Goal: Transaction & Acquisition: Book appointment/travel/reservation

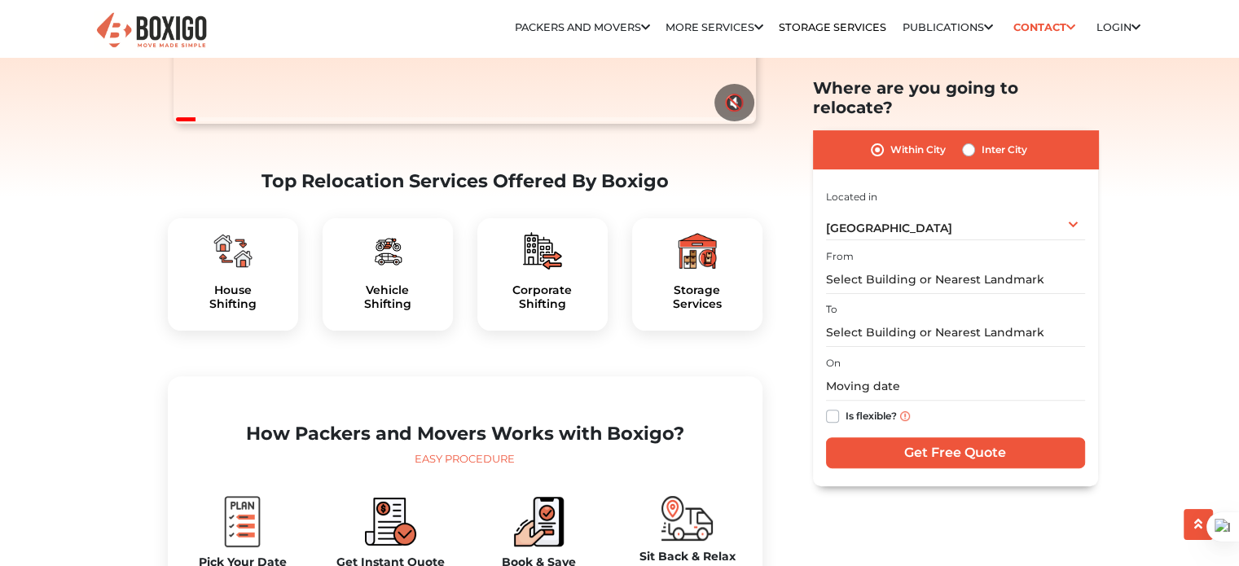
scroll to position [420, 0]
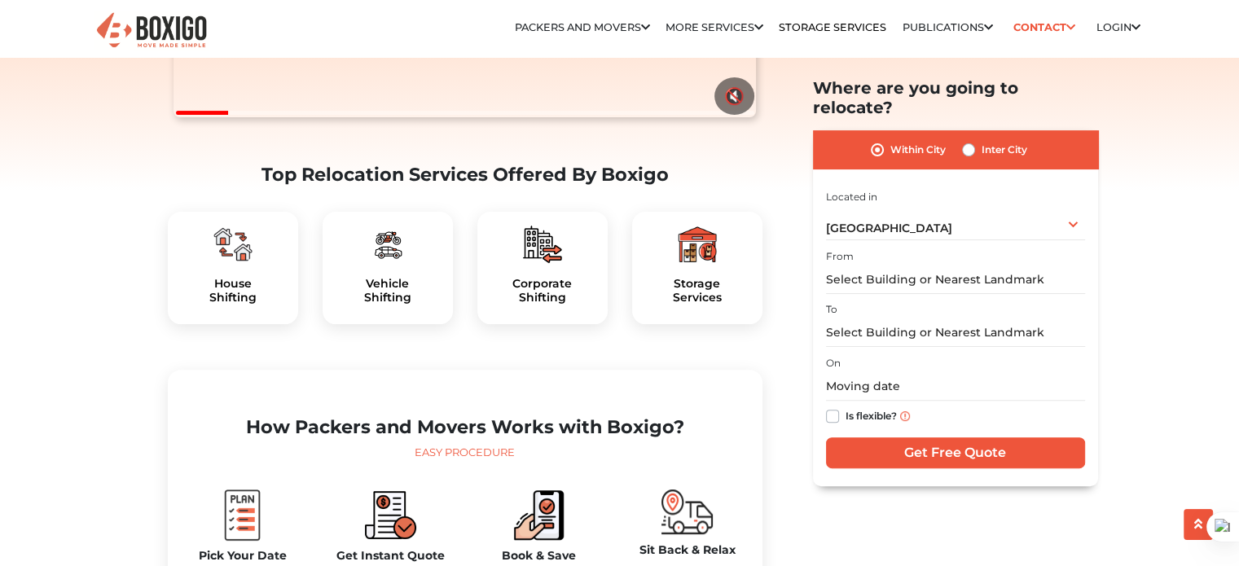
click at [385, 300] on div "Vehicle Shifting" at bounding box center [388, 268] width 130 height 112
click at [982, 140] on label "Inter City" at bounding box center [1005, 150] width 46 height 20
click at [973, 140] on input "Inter City" at bounding box center [968, 148] width 13 height 16
radio input "true"
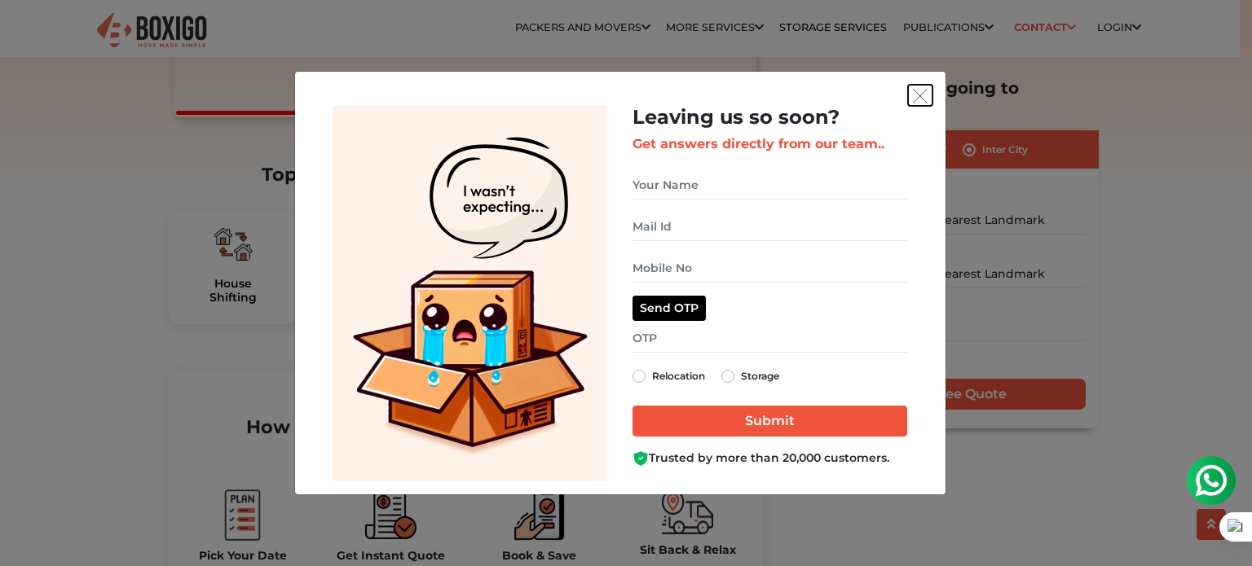
click at [915, 103] on button "get free quote dialog" at bounding box center [920, 95] width 24 height 21
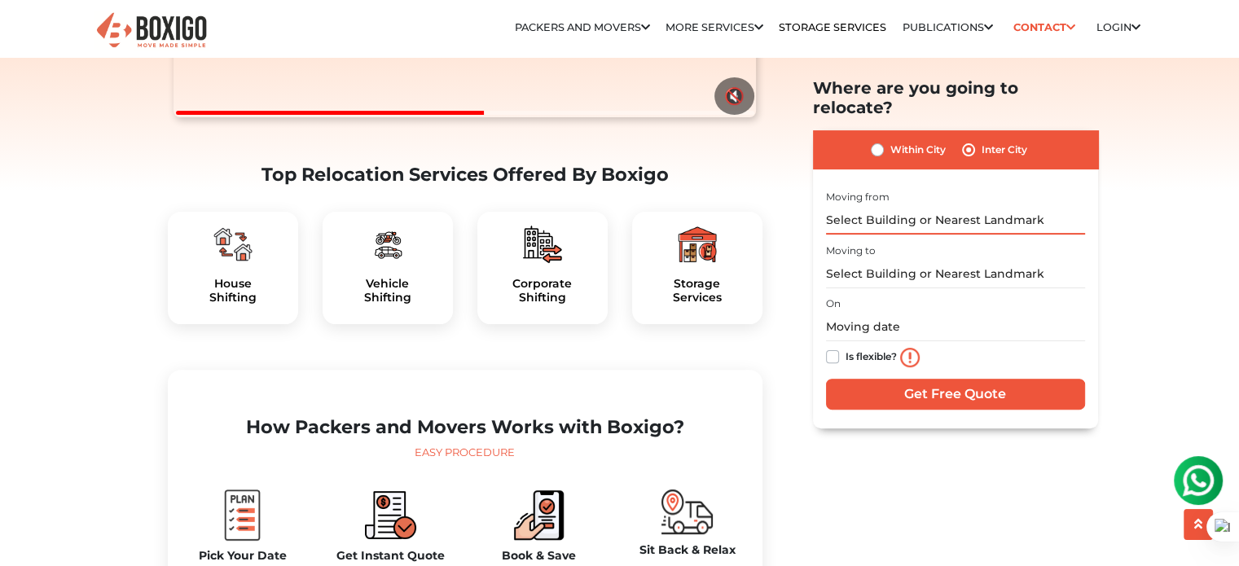
click at [883, 208] on input "text" at bounding box center [955, 220] width 259 height 29
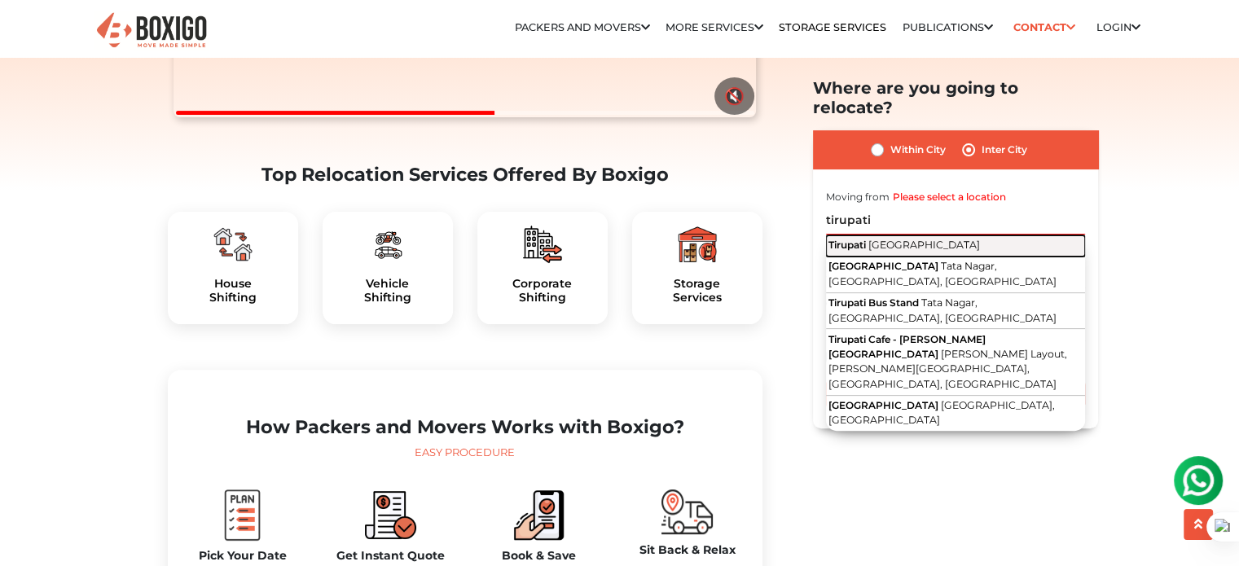
click at [880, 239] on span "[GEOGRAPHIC_DATA]" at bounding box center [925, 245] width 112 height 12
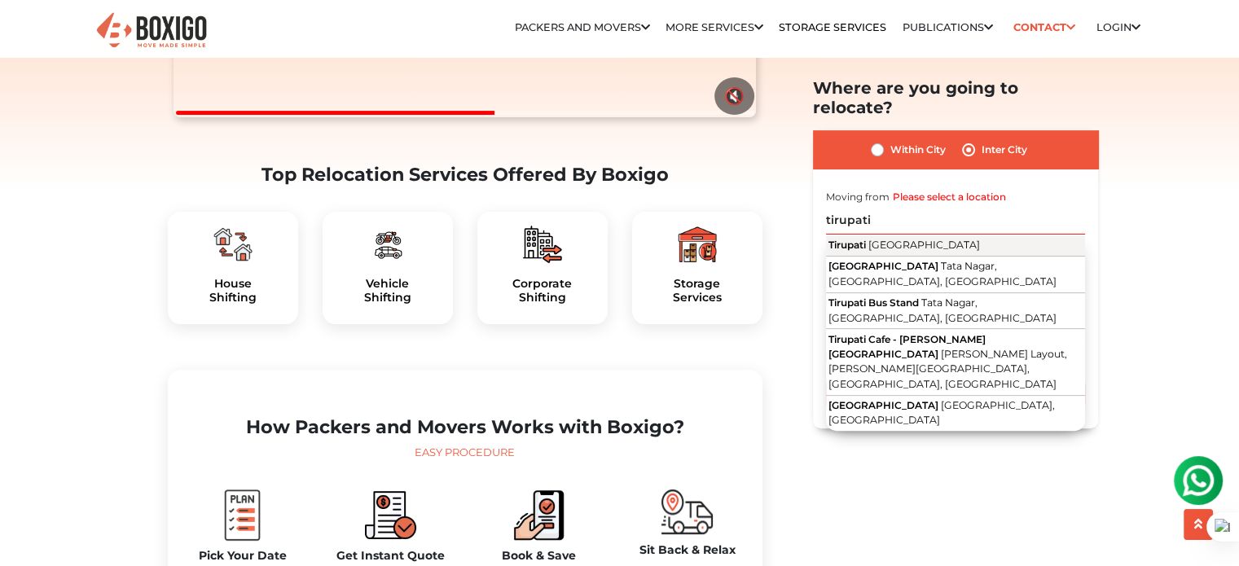
type input "[GEOGRAPHIC_DATA], [GEOGRAPHIC_DATA]"
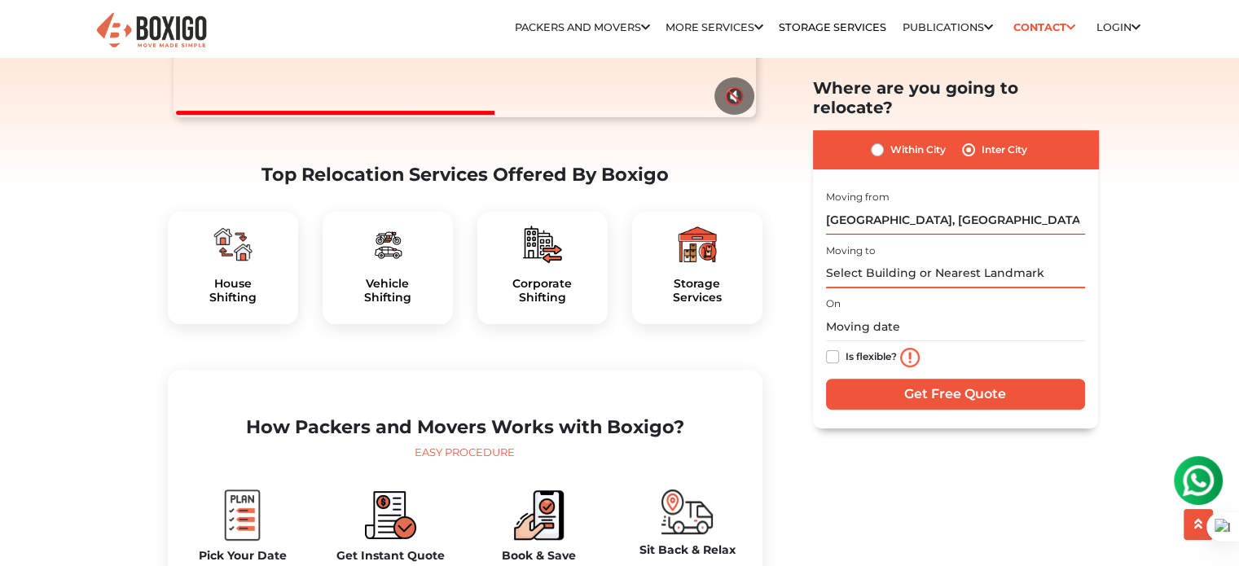
click at [883, 260] on input "text" at bounding box center [955, 274] width 259 height 29
click at [871, 260] on input "text" at bounding box center [955, 274] width 259 height 29
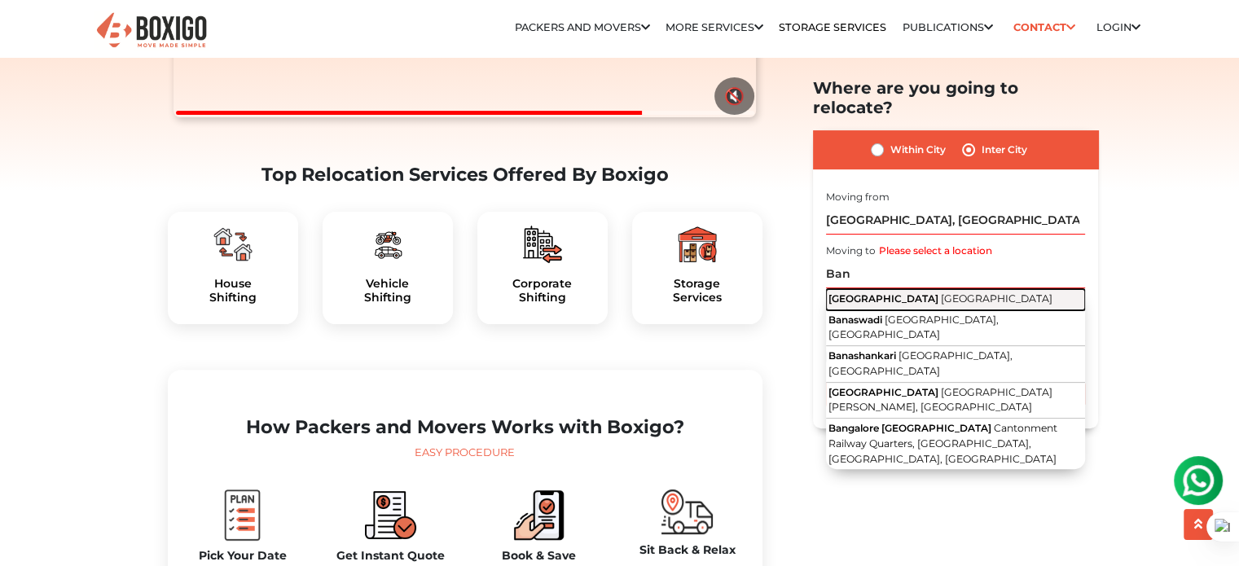
click at [870, 293] on span "[GEOGRAPHIC_DATA]" at bounding box center [884, 299] width 110 height 12
type input "[GEOGRAPHIC_DATA], [GEOGRAPHIC_DATA]"
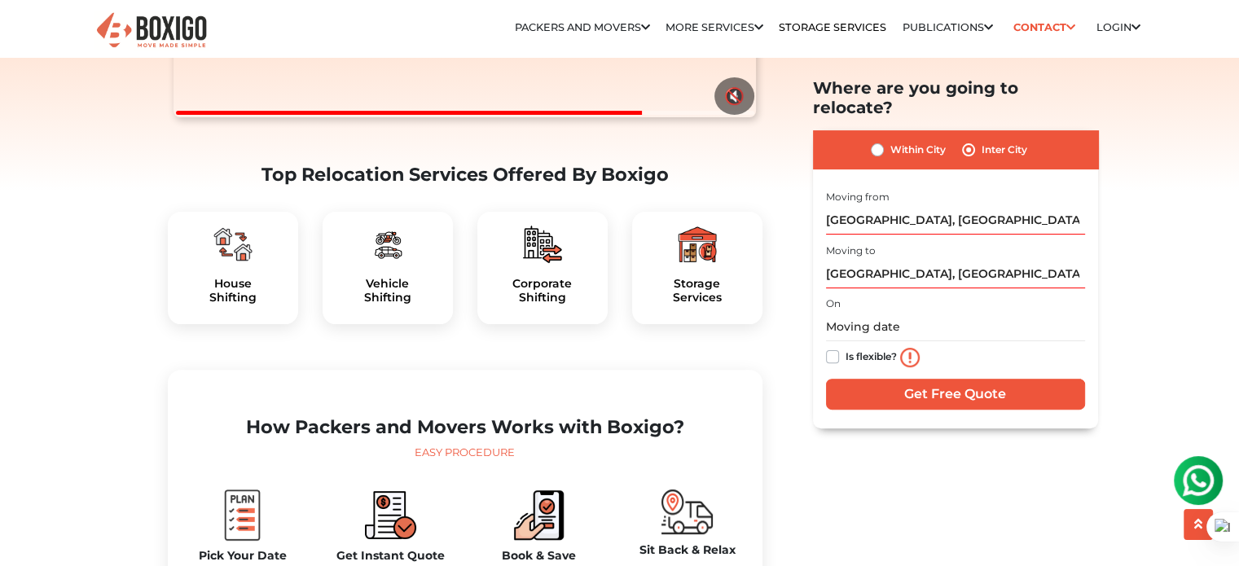
click at [846, 347] on label "Is flexible?" at bounding box center [871, 355] width 51 height 17
click at [834, 347] on input "Is flexible?" at bounding box center [832, 355] width 13 height 16
checkbox input "true"
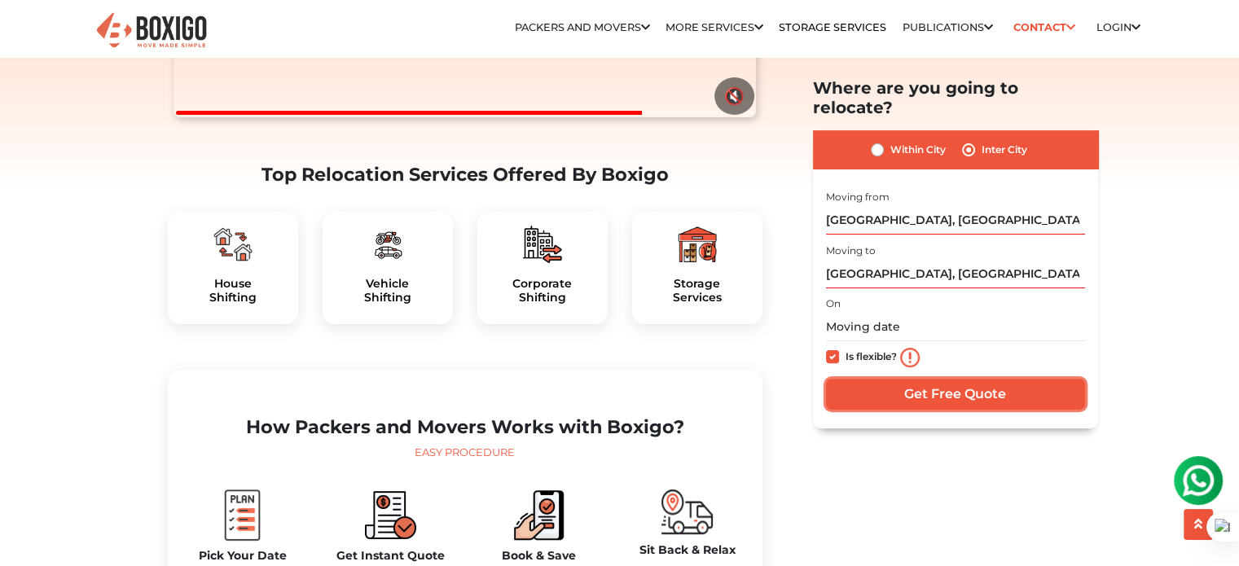
click at [904, 379] on input "Get Free Quote" at bounding box center [955, 394] width 259 height 31
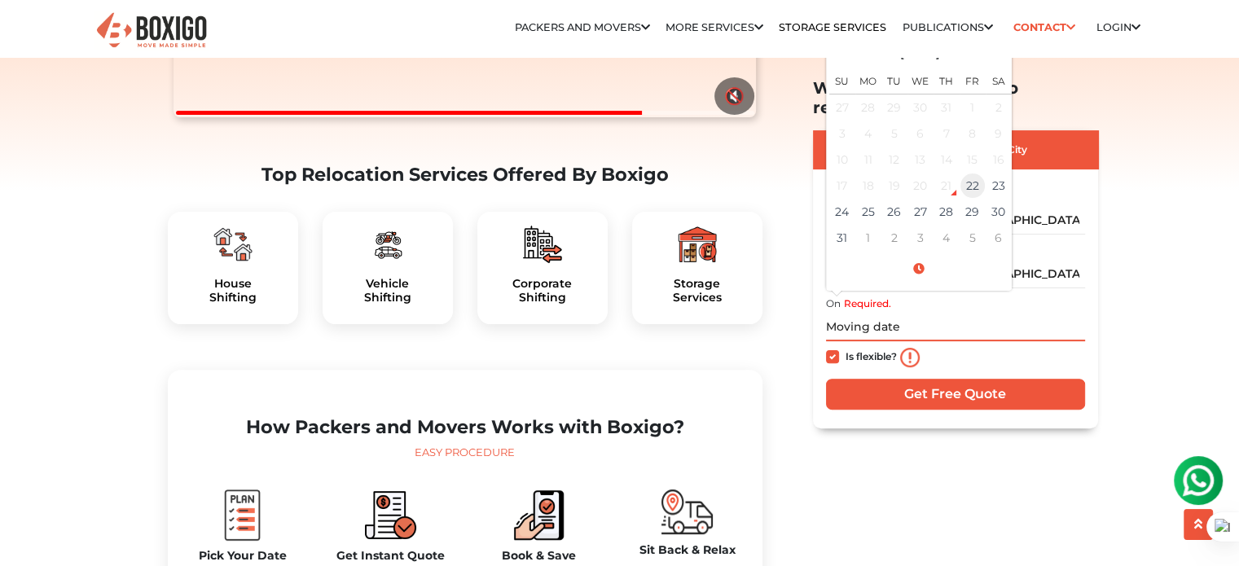
click at [979, 173] on td "22" at bounding box center [973, 186] width 26 height 26
type input "[DATE] 5:46 PM"
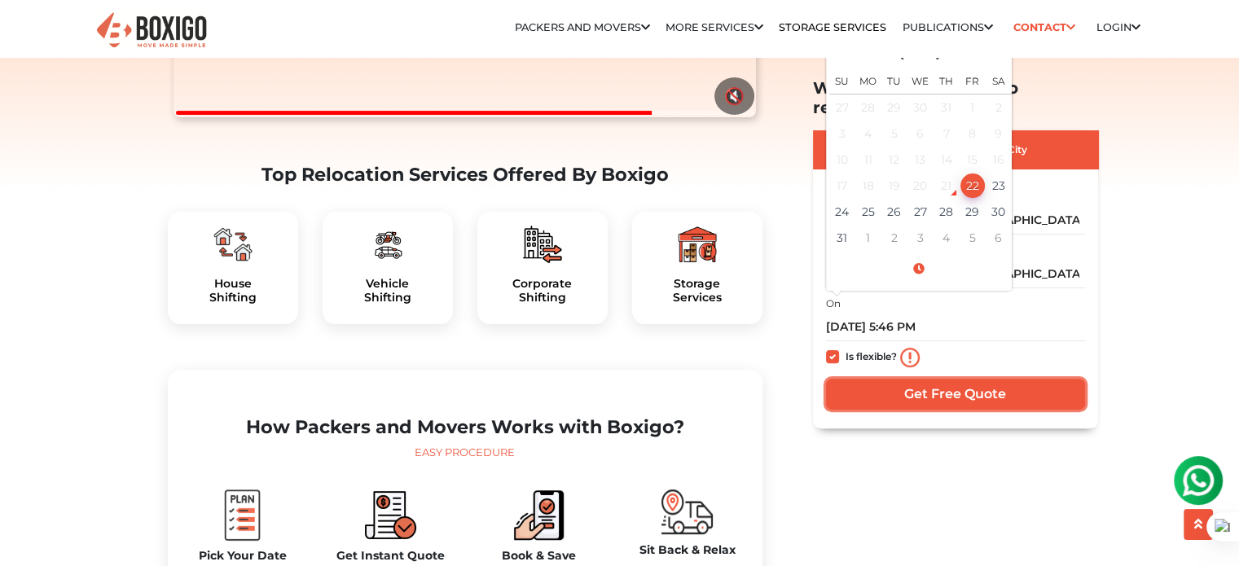
click at [944, 379] on input "Get Free Quote" at bounding box center [955, 394] width 259 height 31
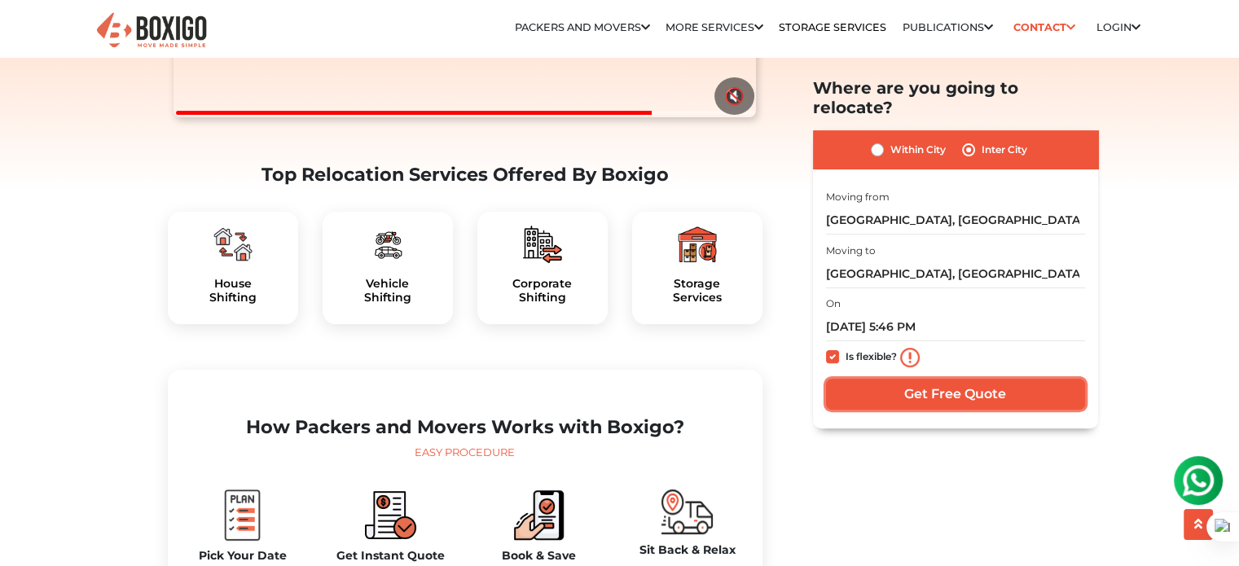
click at [942, 379] on input "Get Free Quote" at bounding box center [955, 394] width 259 height 31
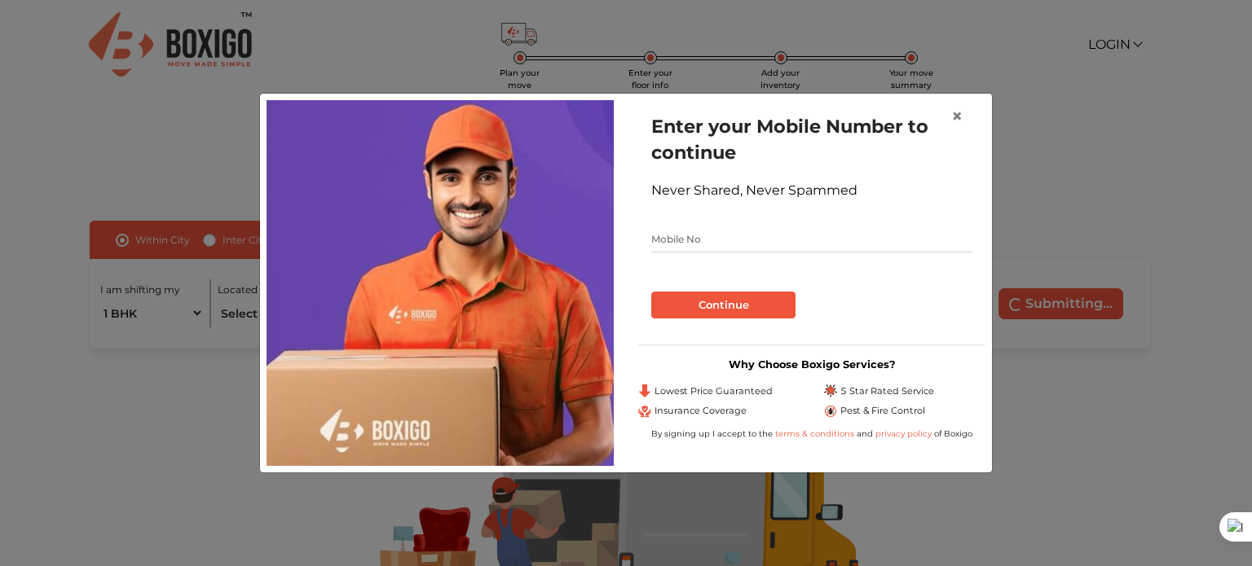
click at [733, 235] on input "text" at bounding box center [811, 240] width 321 height 26
click at [718, 240] on input "text" at bounding box center [811, 240] width 321 height 26
type input "8125113188"
click at [651, 292] on button "Continue" at bounding box center [723, 306] width 144 height 28
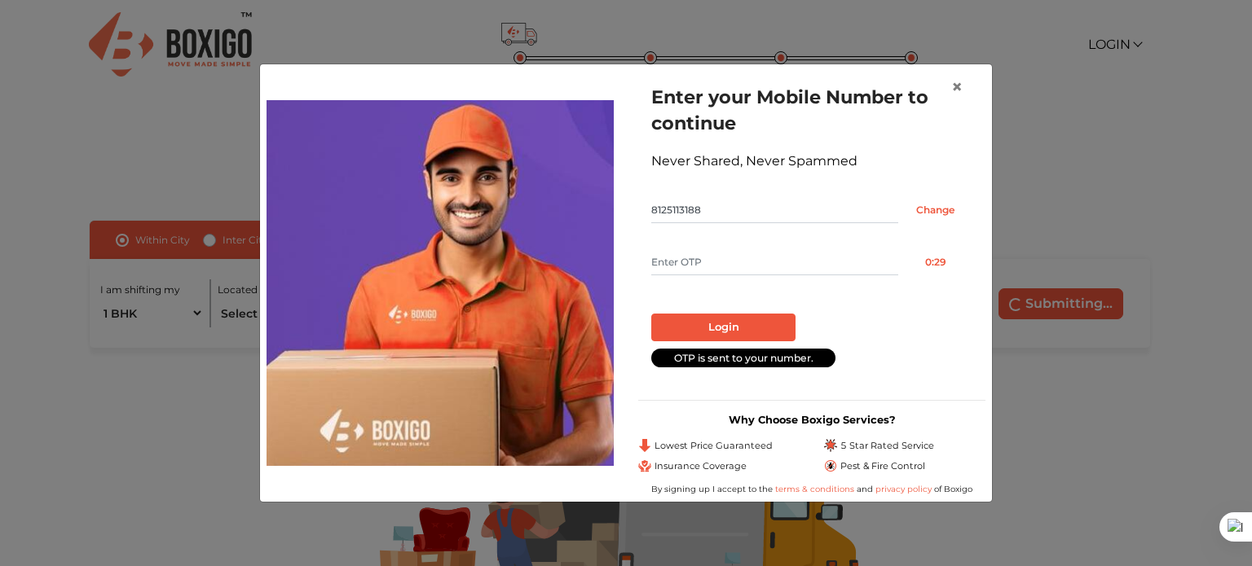
click at [707, 258] on input "text" at bounding box center [774, 262] width 247 height 26
type input "4833"
click at [651, 314] on button "Login" at bounding box center [723, 328] width 144 height 28
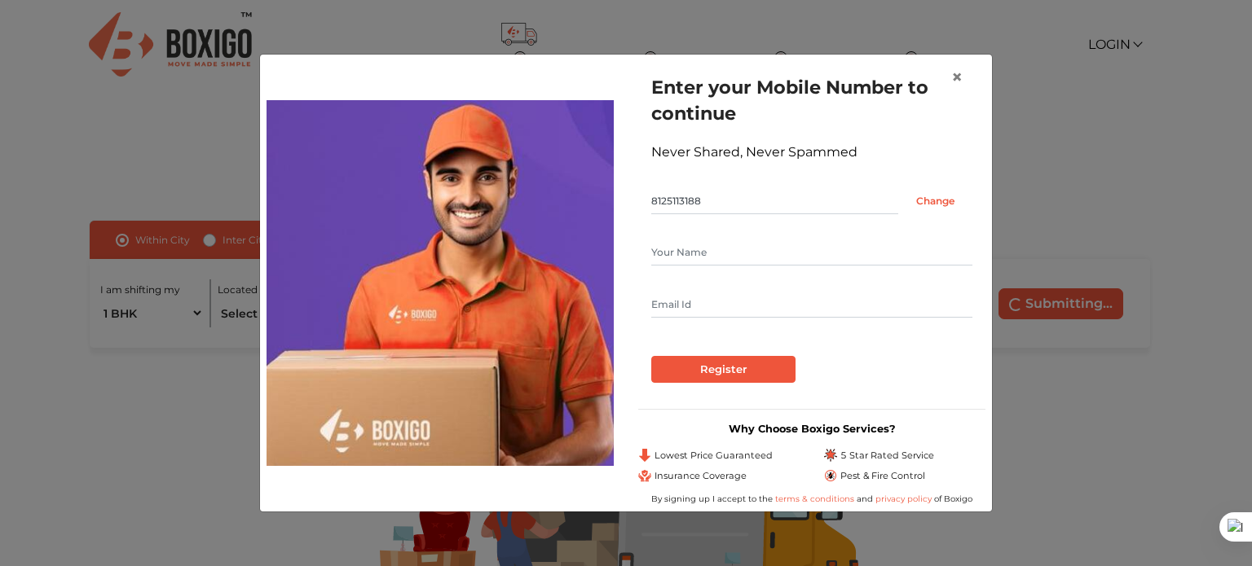
click at [709, 252] on input "text" at bounding box center [811, 253] width 321 height 26
type input "Karthik Chatla"
type input "karthikchinna534@gmail.com"
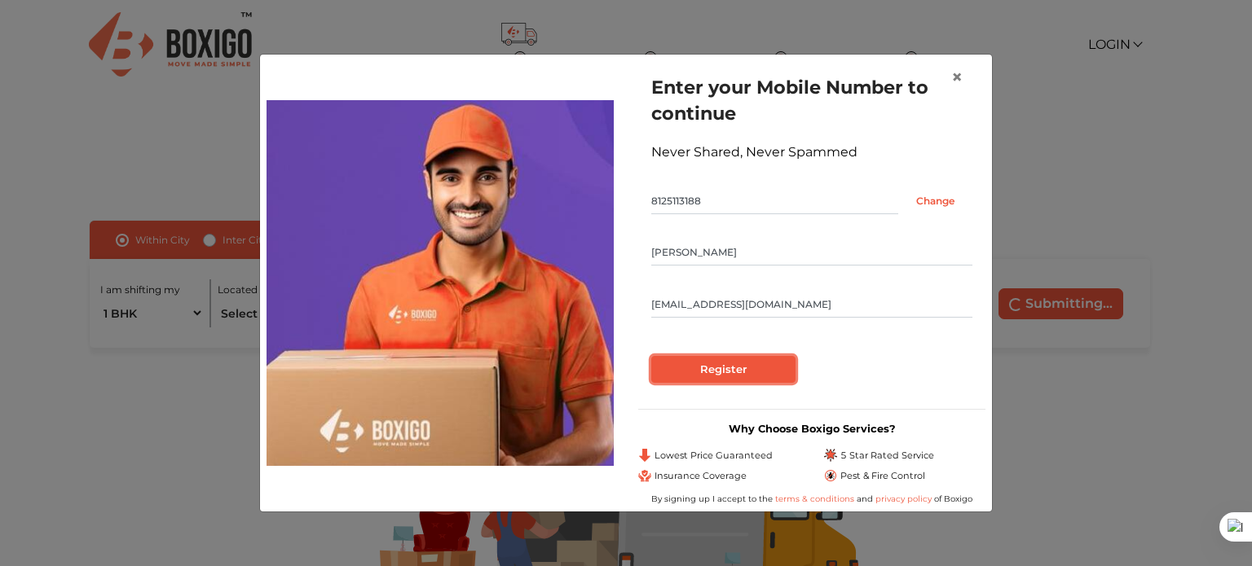
click at [763, 369] on input "Register" at bounding box center [723, 370] width 144 height 28
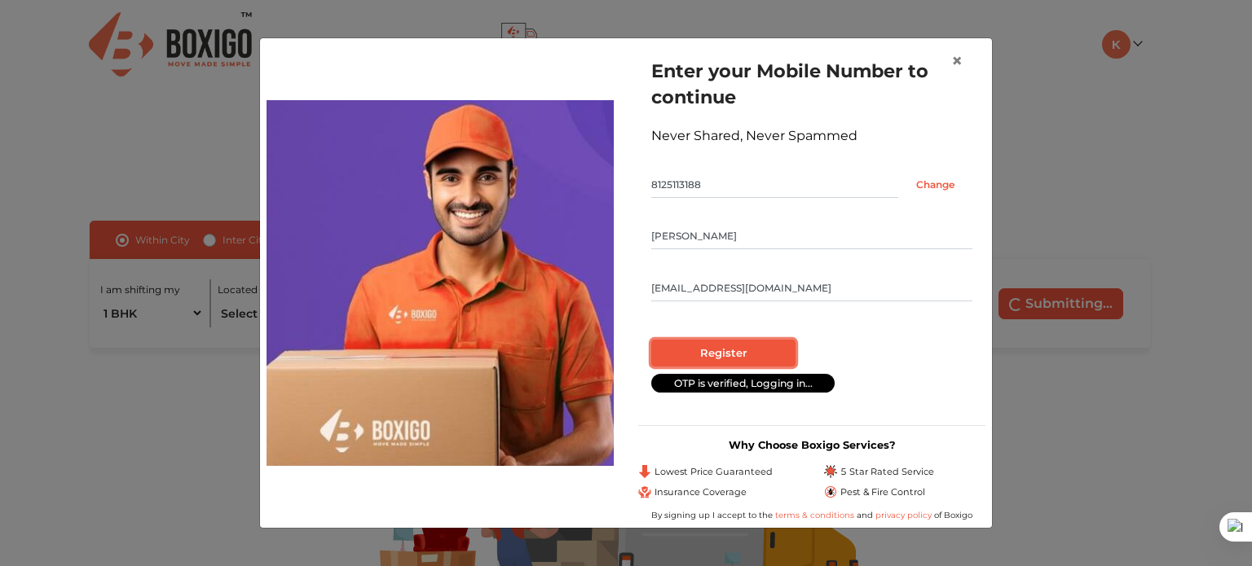
radio input "false"
radio input "true"
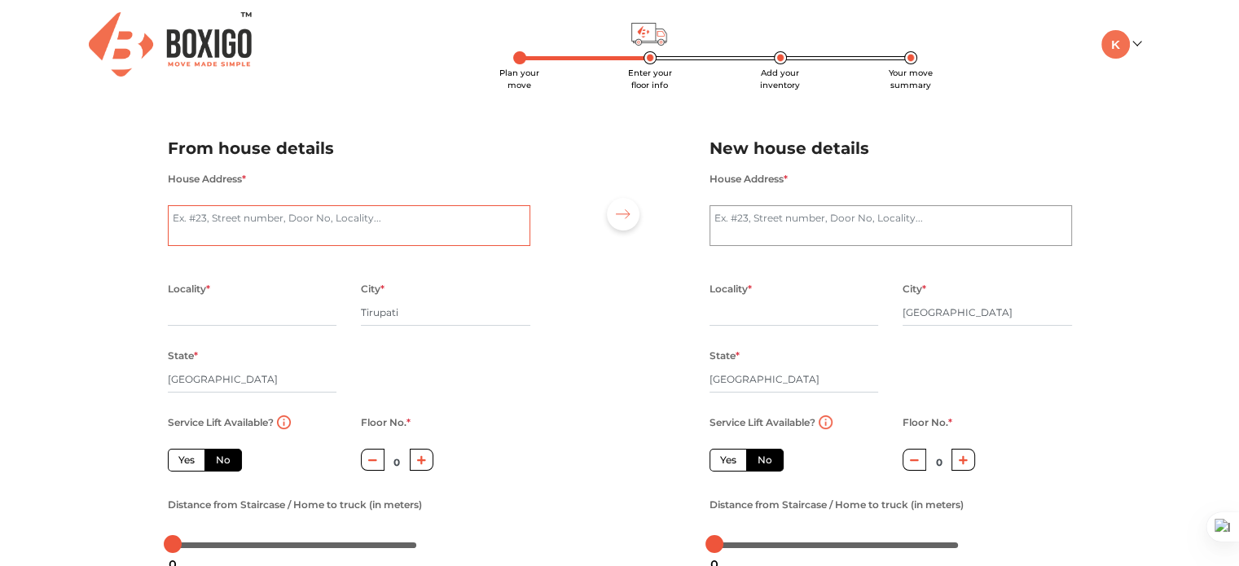
click at [293, 236] on textarea "House Address *" at bounding box center [349, 225] width 363 height 41
type textarea "Royal enfeild showroom tirupati"
click at [201, 317] on input "text" at bounding box center [253, 313] width 170 height 26
type input "Tirupati"
click at [254, 370] on input "[GEOGRAPHIC_DATA]" at bounding box center [253, 380] width 170 height 26
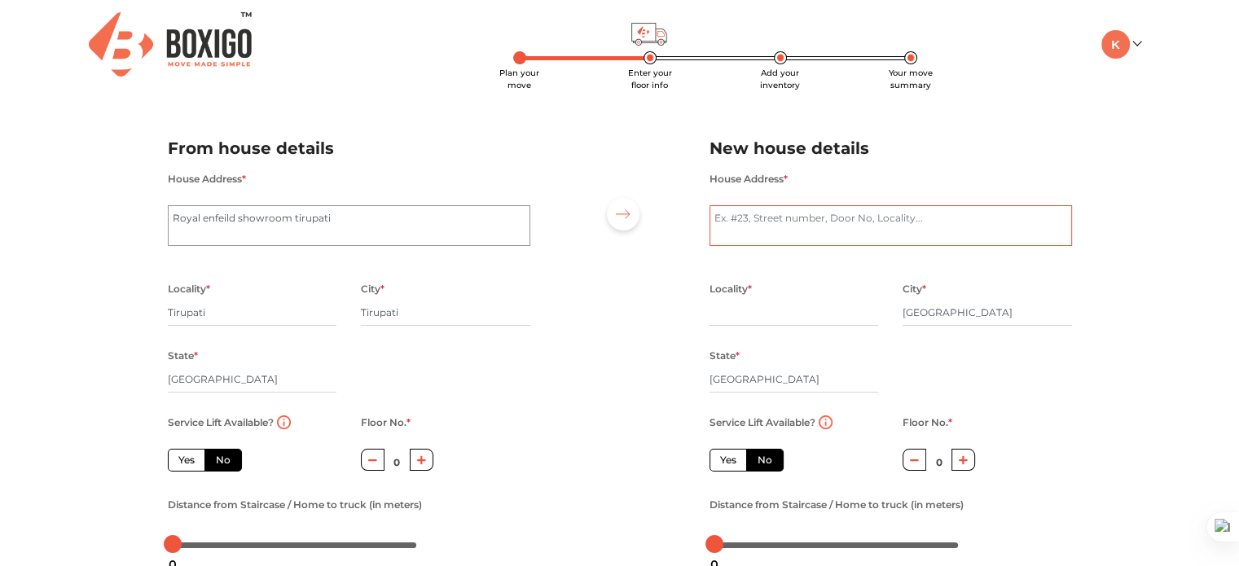
click at [808, 225] on textarea "House Address *" at bounding box center [891, 225] width 363 height 41
type textarea "Horamavu Banglore"
click at [741, 322] on input "text" at bounding box center [795, 313] width 170 height 26
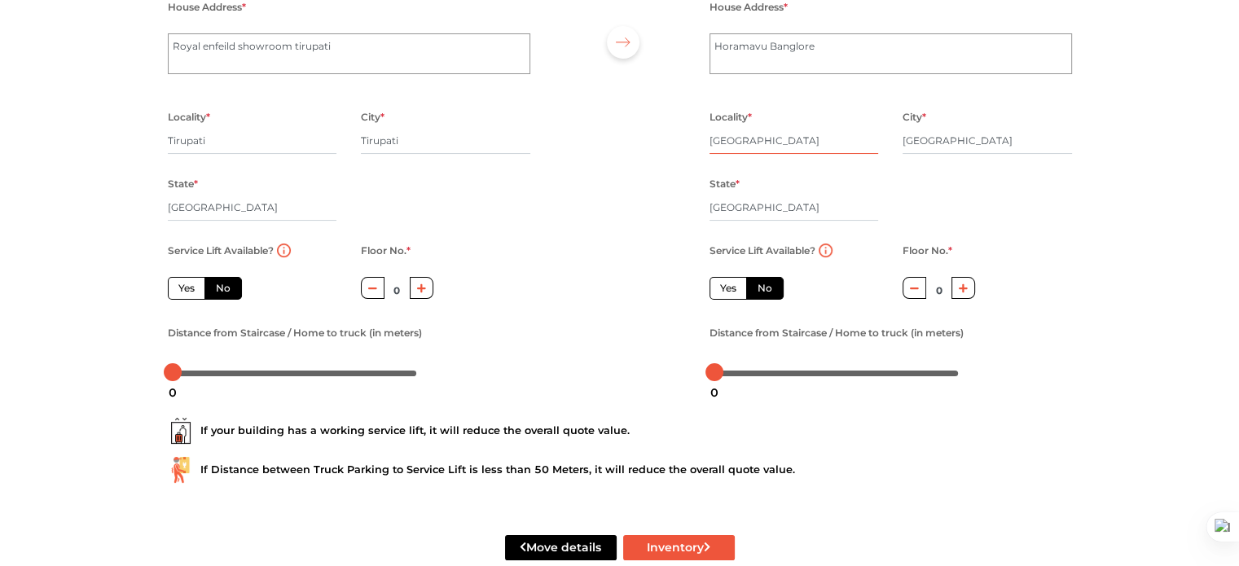
scroll to position [208, 0]
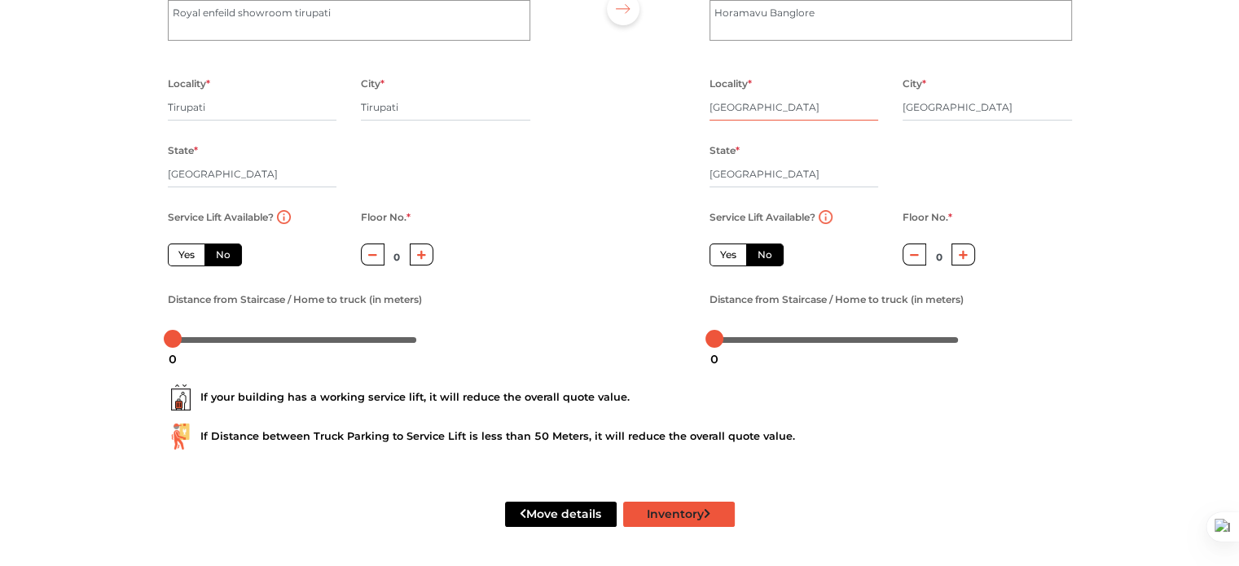
type input "Banglore"
click at [684, 513] on button "Inventory" at bounding box center [679, 514] width 112 height 25
radio input "true"
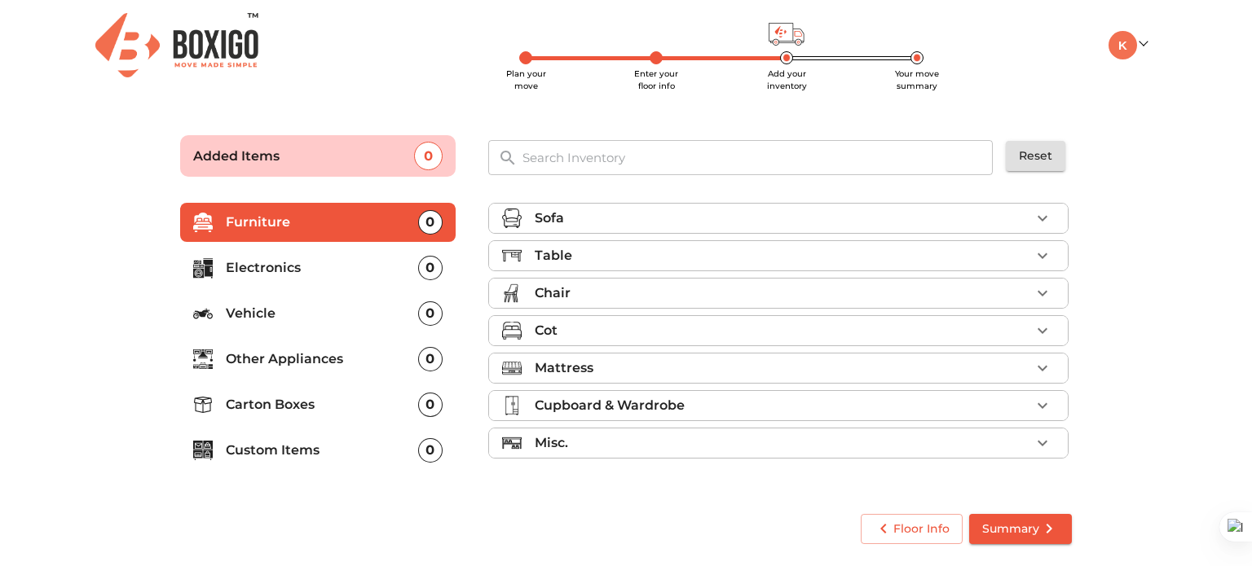
click at [407, 312] on p "Vehicle" at bounding box center [322, 314] width 192 height 20
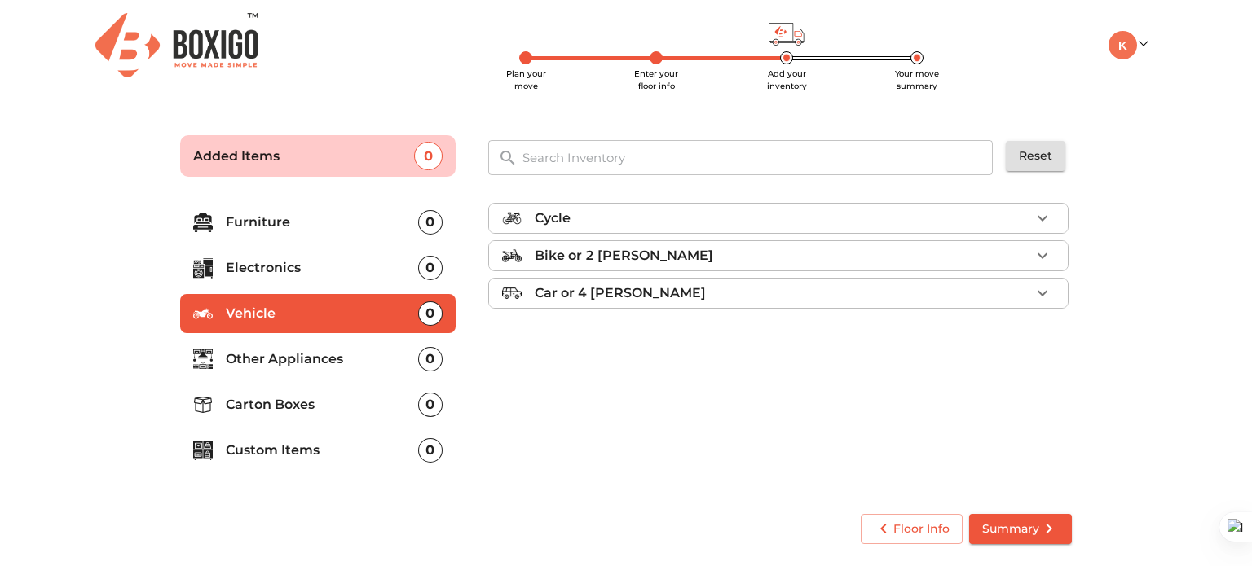
click at [640, 257] on p "Bike or 2 wheeler" at bounding box center [624, 256] width 178 height 20
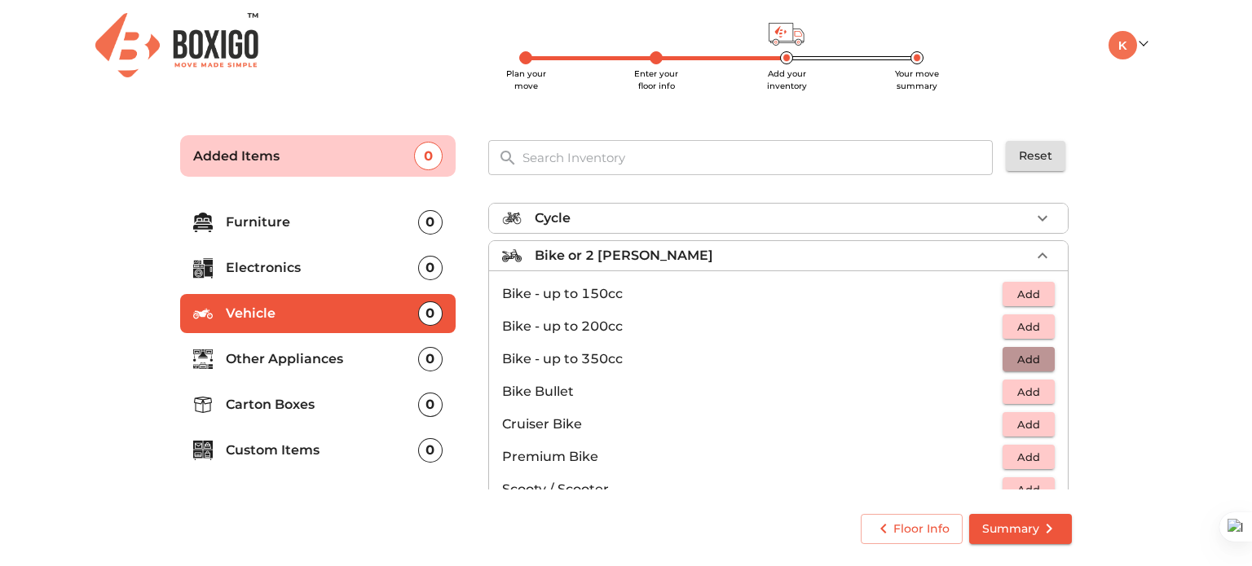
click at [1025, 359] on span "Add" at bounding box center [1029, 359] width 36 height 19
click at [1025, 534] on span "Summary" at bounding box center [1020, 529] width 77 height 20
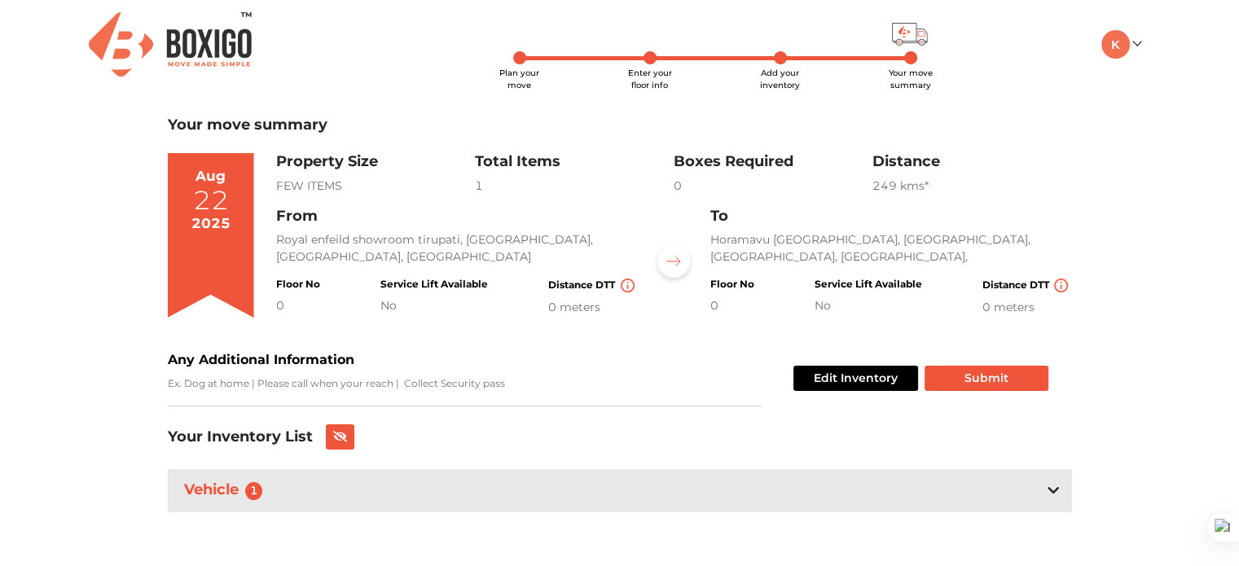
click at [588, 302] on div "0 meters" at bounding box center [593, 307] width 90 height 17
click at [630, 288] on img at bounding box center [628, 286] width 14 height 14
click at [637, 345] on div "Your move summary Aug 22 2025 Property Size FEW ITEMS Total Items 1 Boxes Requi…" at bounding box center [620, 344] width 905 height 454
click at [363, 383] on textarea "Any Additional Information" at bounding box center [465, 391] width 595 height 30
click at [336, 385] on textarea "Any Additional Information" at bounding box center [465, 391] width 595 height 30
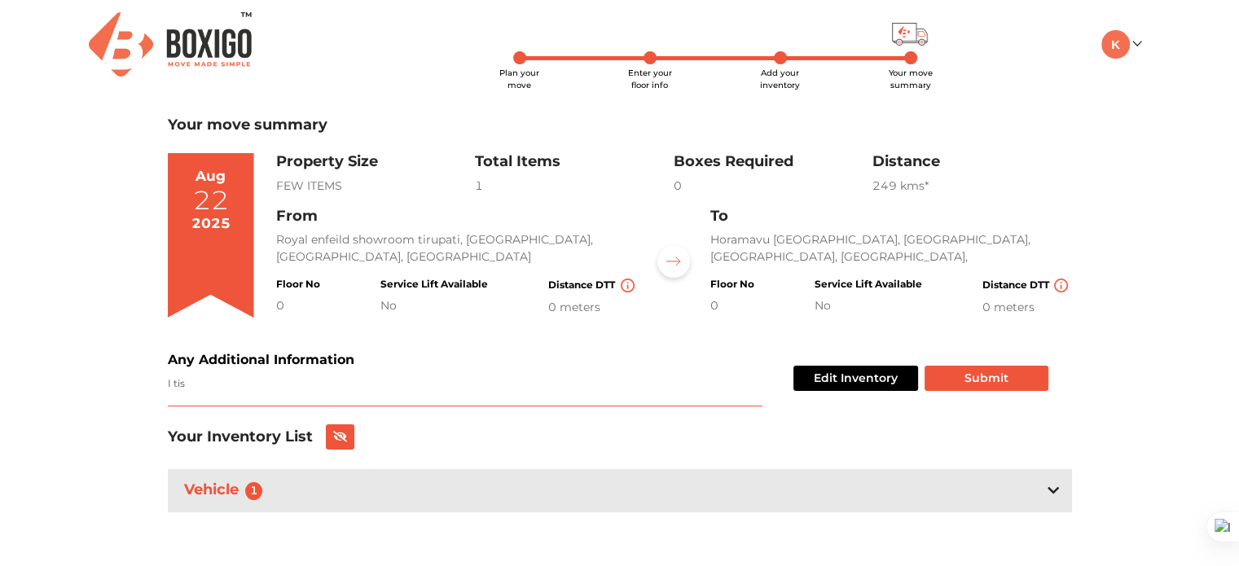
type textarea "I tis"
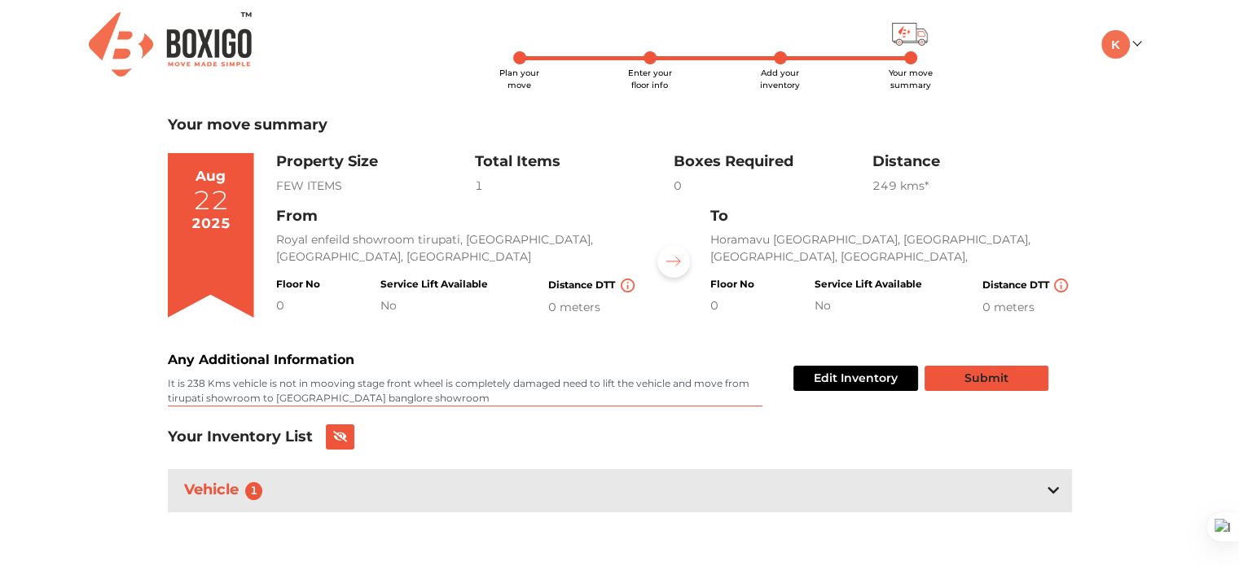
type textarea "It is 238 Kms vehicle is not in mooving stage front wheel is completely damaged…"
click at [988, 368] on button "Submit" at bounding box center [987, 378] width 124 height 25
